Goal: Information Seeking & Learning: Learn about a topic

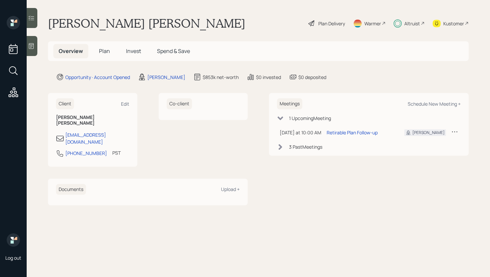
click at [108, 52] on span "Plan" at bounding box center [104, 50] width 11 height 7
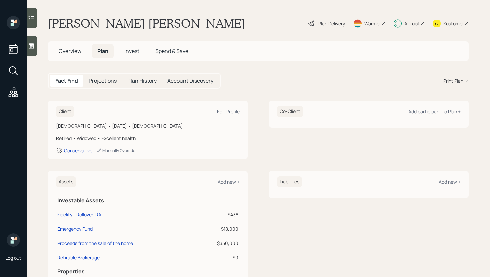
click at [130, 50] on span "Invest" at bounding box center [131, 50] width 15 height 7
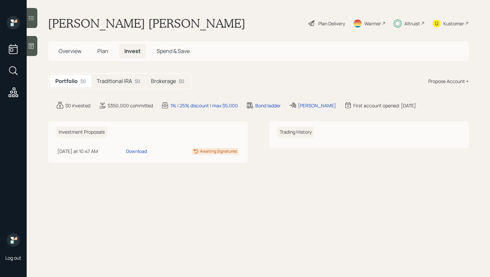
click at [125, 85] on div "Traditional IRA $0" at bounding box center [118, 81] width 54 height 12
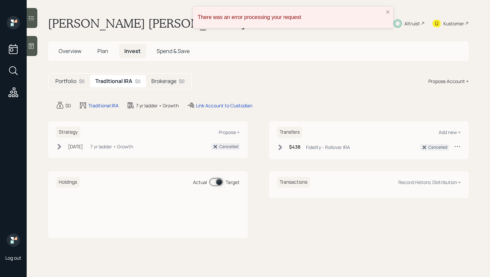
click at [173, 83] on h5 "Brokerage" at bounding box center [163, 81] width 25 height 6
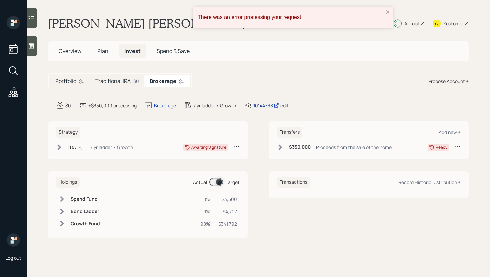
click at [258, 106] on div "10144768" at bounding box center [266, 105] width 26 height 7
click at [311, 78] on div "Portfolio $0 Traditional IRA $0 Brokerage $0 Propose Account +" at bounding box center [258, 81] width 421 height 16
click at [377, 78] on div "Portfolio $0 Traditional IRA $0 Brokerage $0 Propose Account +" at bounding box center [258, 81] width 421 height 16
click at [387, 13] on icon "close" at bounding box center [388, 11] width 5 height 5
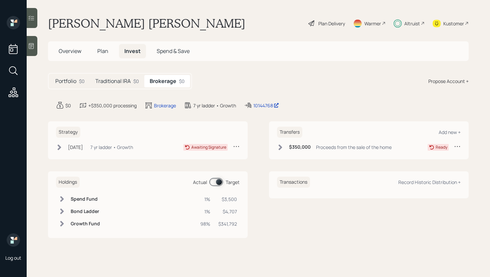
click at [314, 25] on icon at bounding box center [312, 23] width 8 height 8
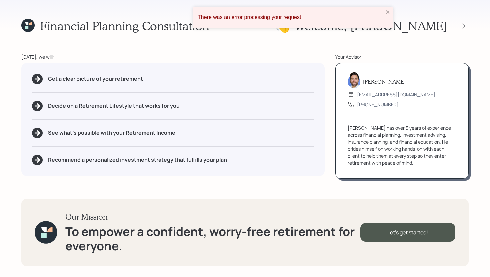
click at [388, 9] on div "There was an error processing your request" at bounding box center [293, 17] width 200 height 21
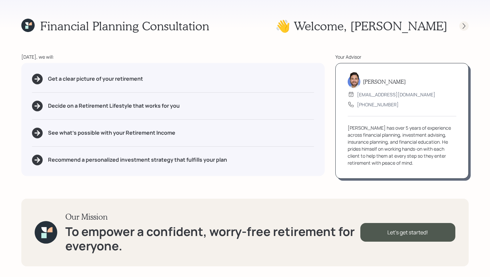
click at [464, 27] on icon at bounding box center [464, 26] width 7 height 7
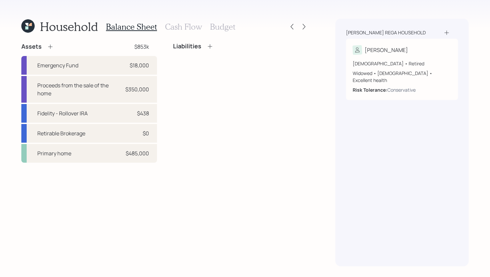
click at [185, 25] on h3 "Cash Flow" at bounding box center [183, 27] width 37 height 10
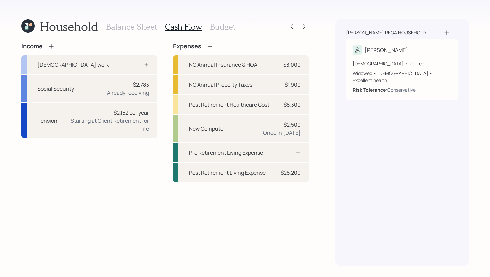
click at [224, 28] on h3 "Budget" at bounding box center [222, 27] width 25 height 10
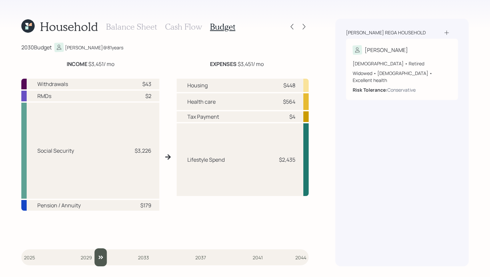
type input "2025"
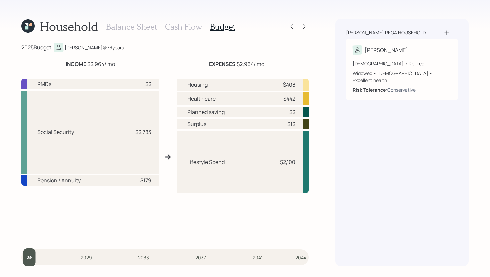
drag, startPoint x: 26, startPoint y: 258, endPoint x: 26, endPoint y: 265, distance: 7.3
click at [26, 265] on input "slider" at bounding box center [164, 257] width 287 height 18
click at [302, 29] on icon at bounding box center [304, 26] width 7 height 7
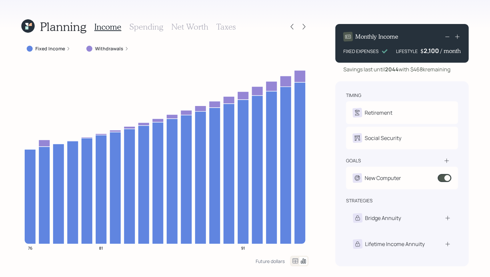
click at [228, 27] on h3 "Taxes" at bounding box center [225, 27] width 19 height 10
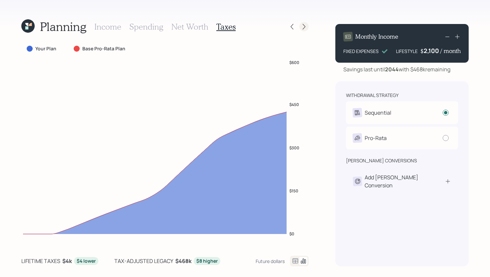
click at [306, 28] on icon at bounding box center [304, 26] width 7 height 7
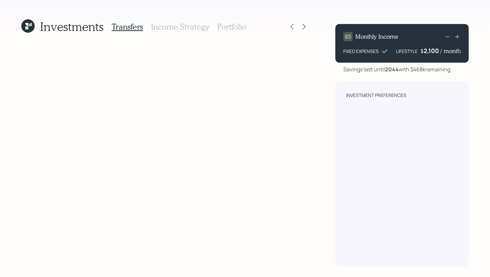
click at [225, 31] on h3 "Portfolio" at bounding box center [232, 27] width 30 height 10
click at [31, 27] on icon at bounding box center [27, 25] width 13 height 13
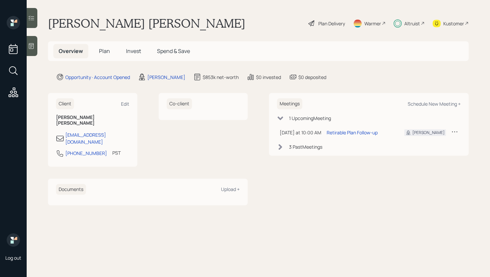
click at [322, 26] on div "Plan Delivery" at bounding box center [331, 23] width 27 height 7
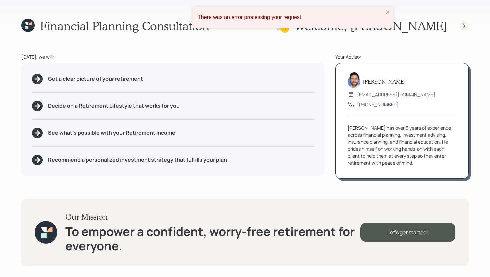
click at [461, 24] on icon at bounding box center [464, 26] width 7 height 7
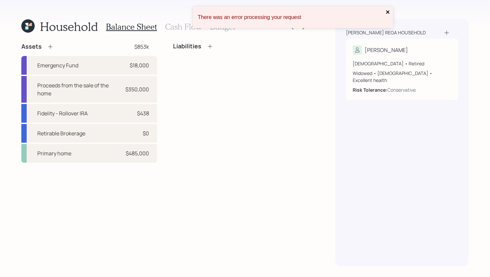
click at [386, 10] on icon "close" at bounding box center [388, 11] width 5 height 5
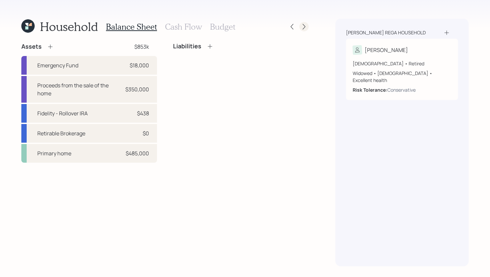
click at [303, 25] on icon at bounding box center [304, 26] width 7 height 7
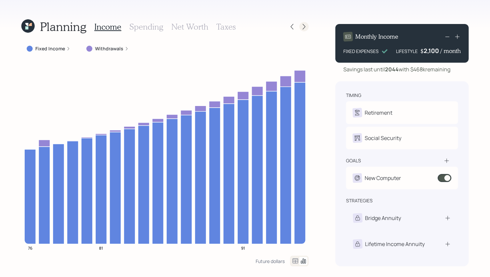
click at [301, 28] on icon at bounding box center [304, 26] width 7 height 7
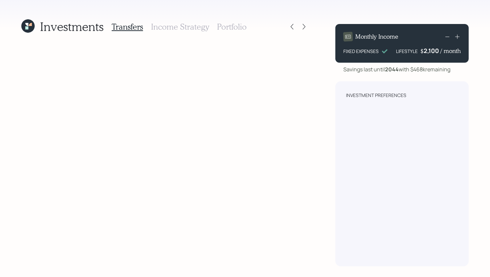
click at [195, 30] on h3 "Income Strategy" at bounding box center [180, 27] width 58 height 10
click at [24, 27] on icon at bounding box center [27, 25] width 13 height 13
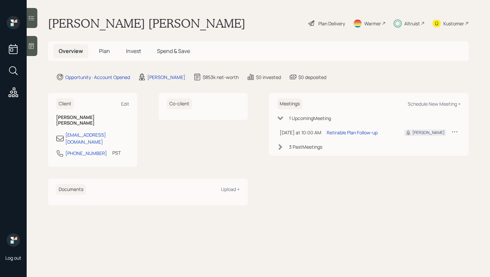
click at [87, 27] on h1 "[PERSON_NAME] [PERSON_NAME]" at bounding box center [146, 23] width 197 height 15
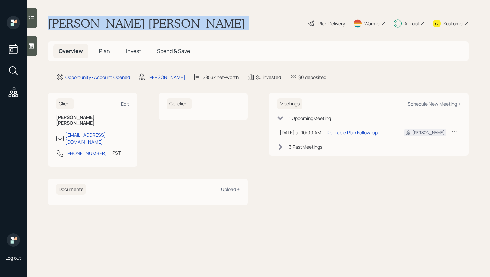
click at [87, 27] on h1 "[PERSON_NAME] [PERSON_NAME]" at bounding box center [146, 23] width 197 height 15
click at [91, 26] on h1 "[PERSON_NAME] [PERSON_NAME]" at bounding box center [146, 23] width 197 height 15
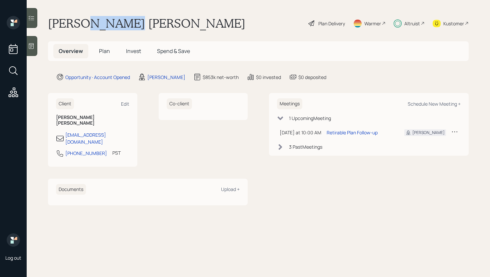
click at [91, 26] on h1 "[PERSON_NAME] [PERSON_NAME]" at bounding box center [146, 23] width 197 height 15
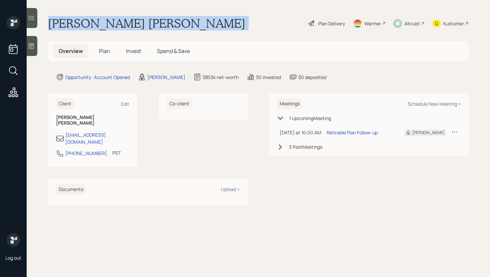
click at [91, 26] on h1 "[PERSON_NAME] [PERSON_NAME]" at bounding box center [146, 23] width 197 height 15
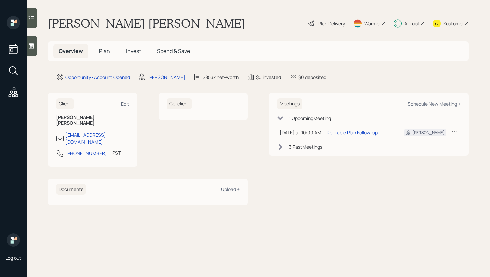
click at [80, 34] on main "[PERSON_NAME] [PERSON_NAME] Plan Delivery Warmer Altruist Kustomer Overview Pla…" at bounding box center [258, 138] width 463 height 277
click at [80, 27] on h1 "[PERSON_NAME] [PERSON_NAME]" at bounding box center [146, 23] width 197 height 15
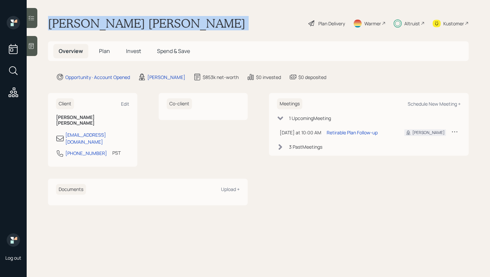
click at [80, 27] on h1 "[PERSON_NAME] [PERSON_NAME]" at bounding box center [146, 23] width 197 height 15
copy div "[PERSON_NAME] [PERSON_NAME]"
